Goal: Transaction & Acquisition: Purchase product/service

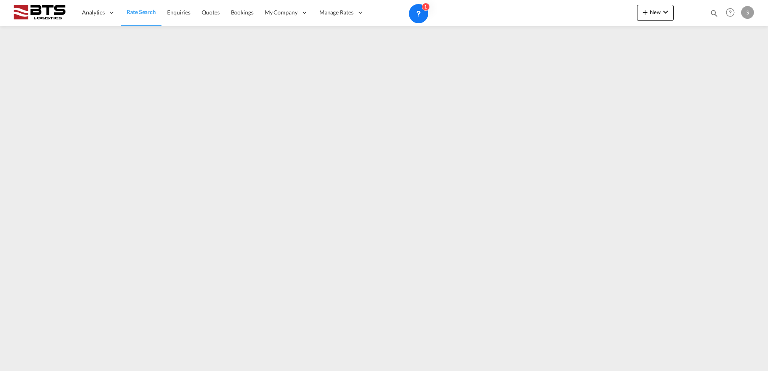
click at [632, 16] on div "Analytics Reports Dashboard Rate Search Enquiries Quotes Bookings" at bounding box center [384, 12] width 744 height 25
click at [661, 7] on button "New" at bounding box center [655, 13] width 37 height 16
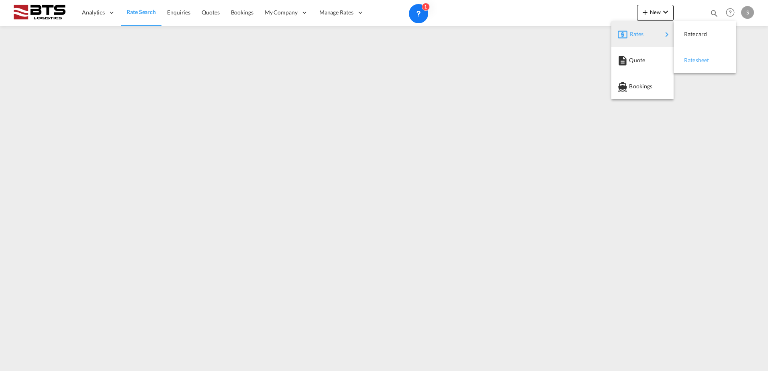
click at [703, 66] on div "Ratesheet" at bounding box center [699, 60] width 30 height 20
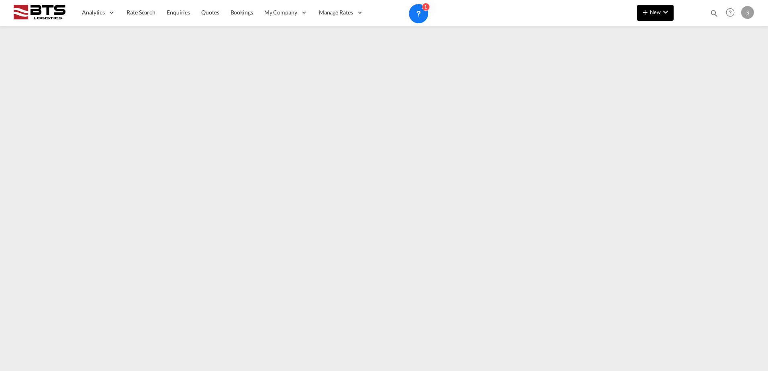
click at [646, 15] on md-icon "icon-plus 400-fg" at bounding box center [646, 12] width 10 height 10
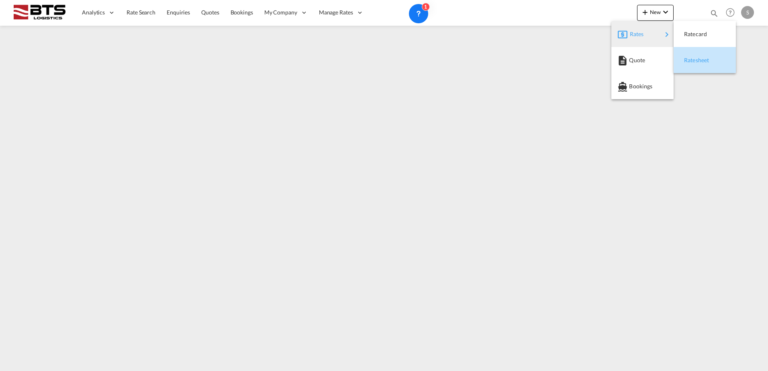
click at [715, 58] on div "Ratesheet" at bounding box center [704, 60] width 49 height 20
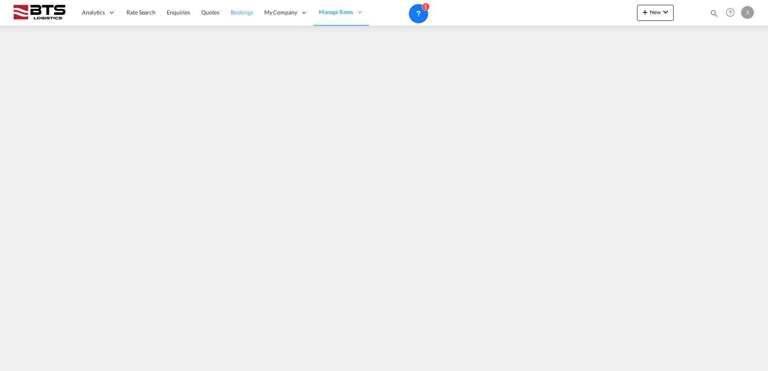
drag, startPoint x: 148, startPoint y: 8, endPoint x: 229, endPoint y: 13, distance: 80.5
click at [149, 8] on span "Rate Search" at bounding box center [141, 12] width 29 height 8
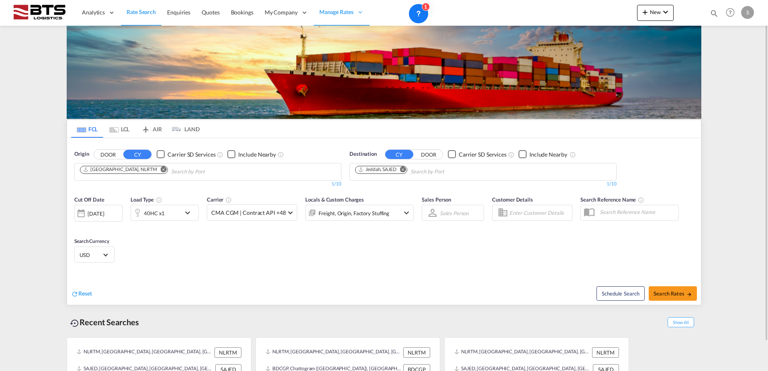
click at [401, 170] on md-icon "Remove" at bounding box center [403, 169] width 6 height 6
paste input "[GEOGRAPHIC_DATA]"
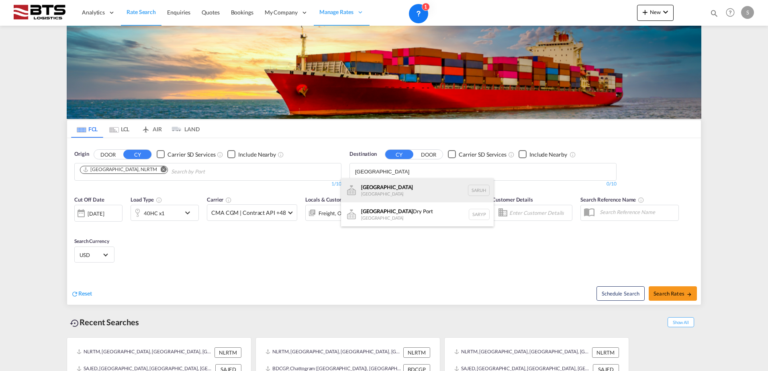
type input "[GEOGRAPHIC_DATA]"
click at [405, 187] on div "[GEOGRAPHIC_DATA] [GEOGRAPHIC_DATA] [GEOGRAPHIC_DATA]" at bounding box center [417, 190] width 153 height 24
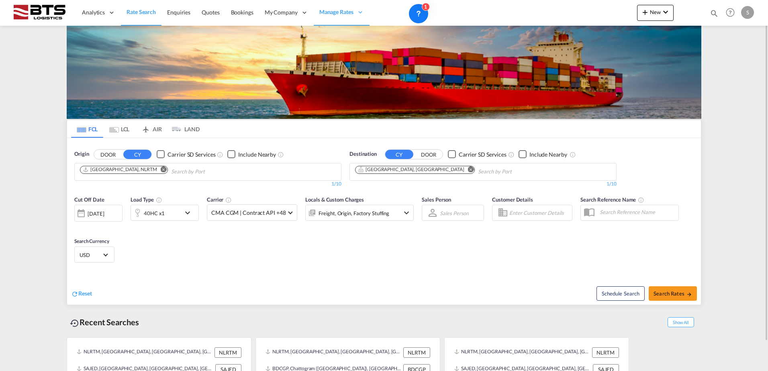
click at [175, 219] on div "40HC x1" at bounding box center [156, 213] width 50 height 16
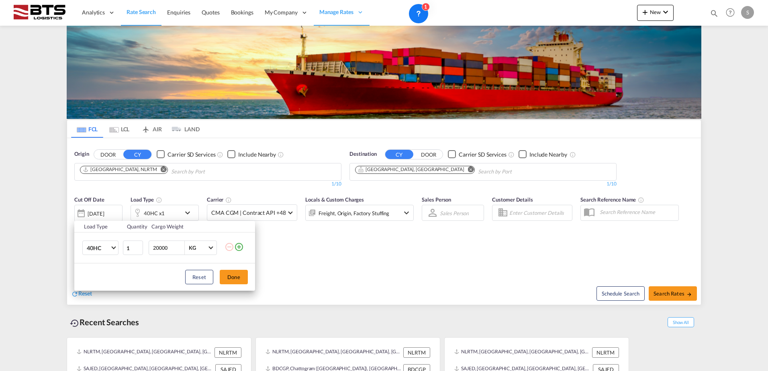
click at [365, 264] on div "Load Type Quantity Cargo Weight 40HC 20GP 40GP 40HC 45HC 20RE 40RE 40HR 20OT 40…" at bounding box center [384, 185] width 768 height 371
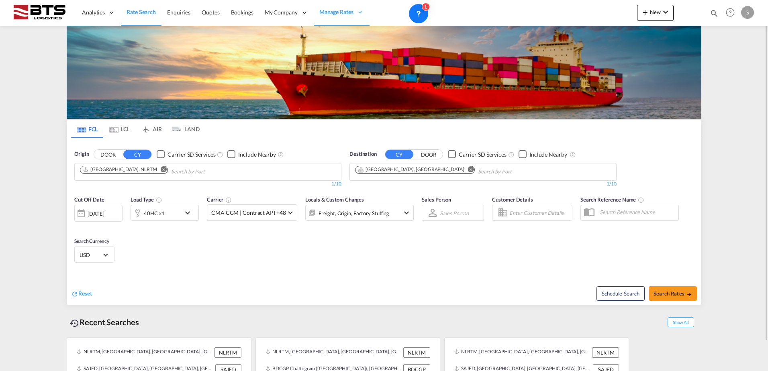
click at [664, 282] on div "Schedule Search Search Rates" at bounding box center [543, 289] width 315 height 31
click at [666, 289] on button "Search Rates" at bounding box center [673, 294] width 48 height 14
type input "NLRTM to SARUH / [DATE]"
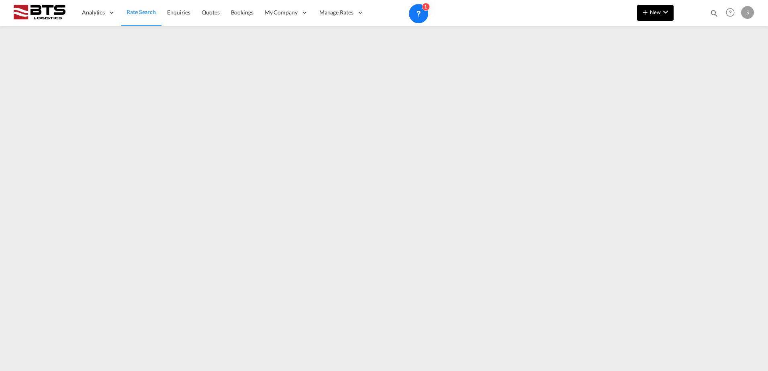
click at [639, 14] on button "New" at bounding box center [655, 13] width 37 height 16
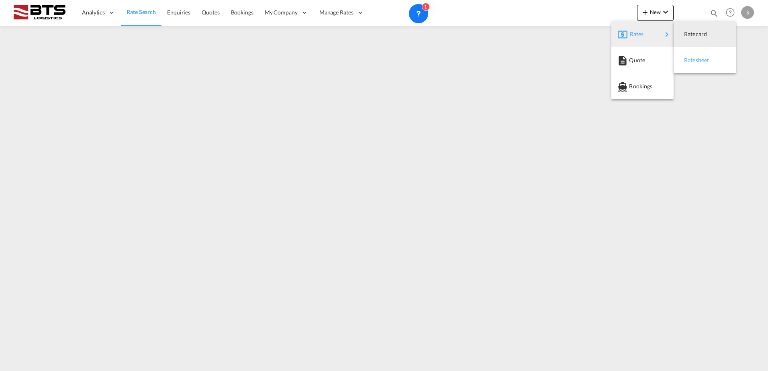
click at [691, 56] on span "Ratesheet" at bounding box center [688, 60] width 9 height 16
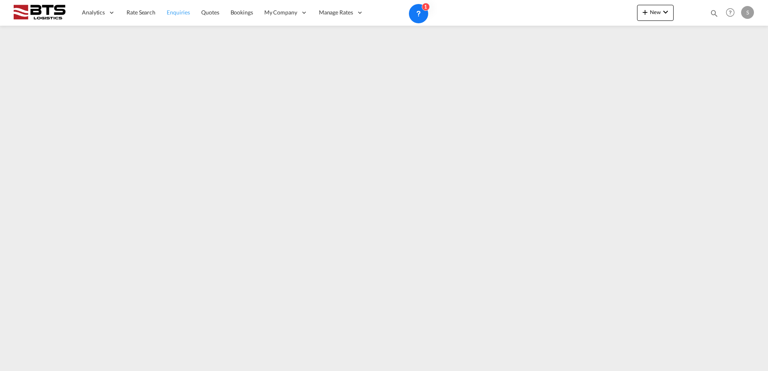
click at [174, 6] on link "Enquiries" at bounding box center [178, 13] width 35 height 26
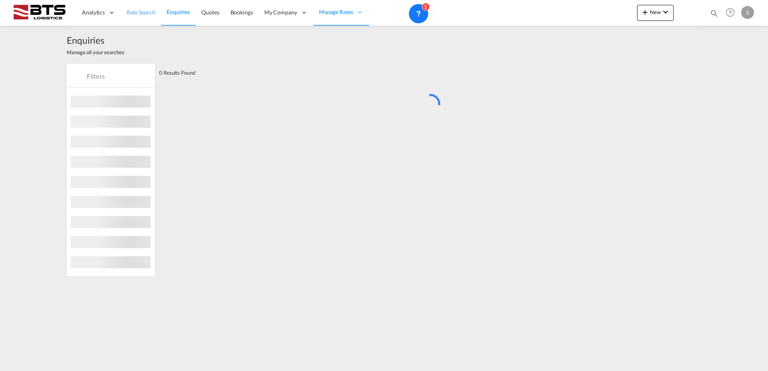
click at [143, 4] on link "Rate Search" at bounding box center [141, 13] width 40 height 26
